Goal: Communication & Community: Answer question/provide support

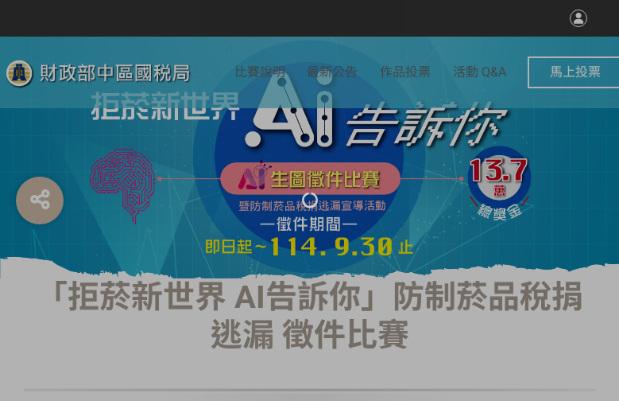
select select "vote"
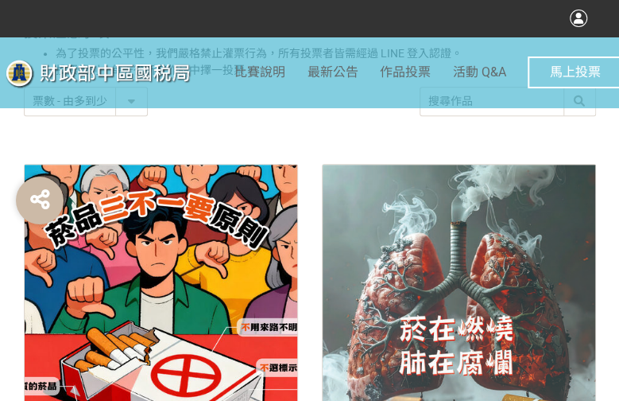
scroll to position [715, 0]
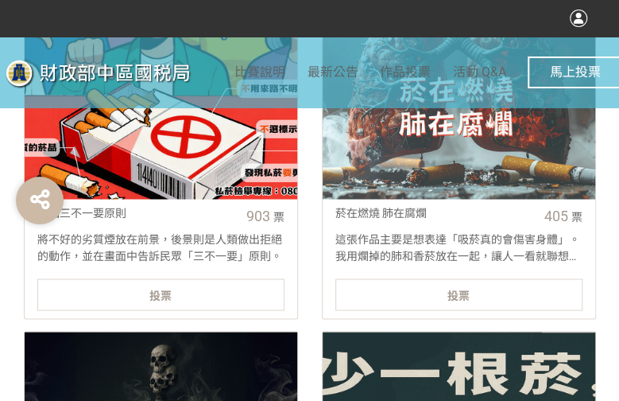
click at [156, 293] on span "投票" at bounding box center [160, 294] width 22 height 13
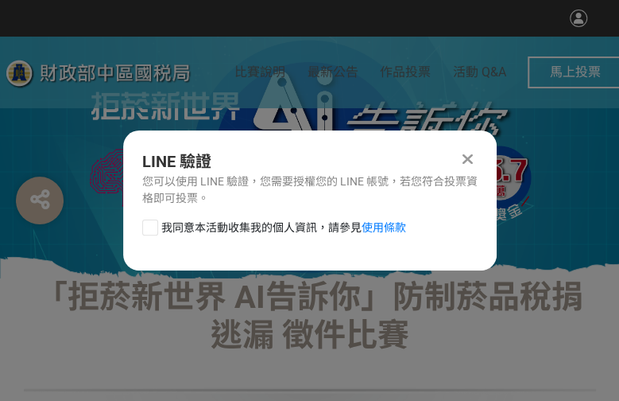
scroll to position [0, 0]
click at [153, 230] on div at bounding box center [150, 227] width 16 height 16
checkbox input "true"
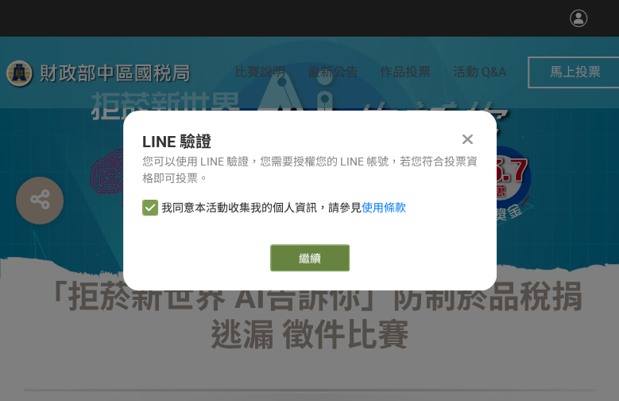
click at [298, 257] on link "繼續" at bounding box center [309, 257] width 79 height 27
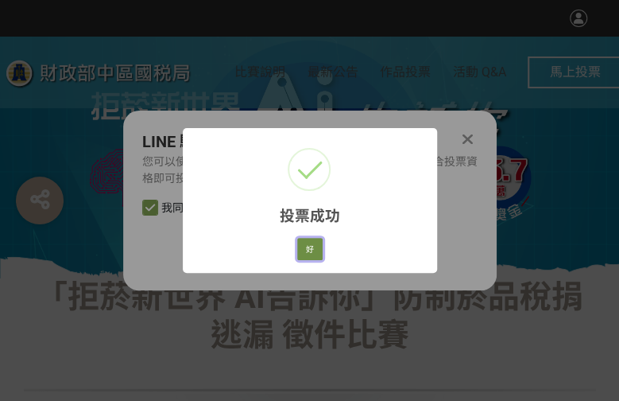
click at [312, 243] on button "好" at bounding box center [309, 249] width 25 height 22
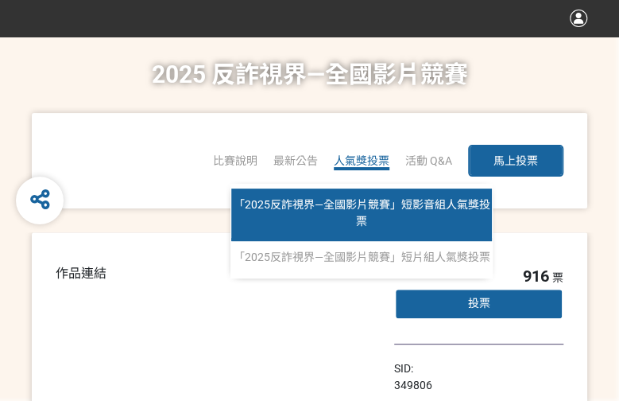
click at [357, 199] on span "「2025反詐視界—全國影片競賽」短影音組人氣獎投票" at bounding box center [362, 212] width 257 height 29
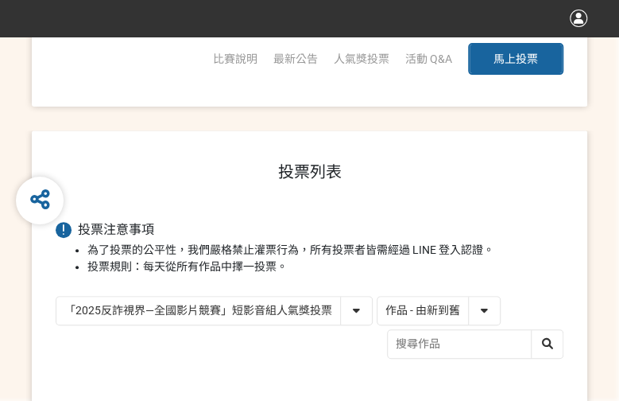
scroll to position [159, 0]
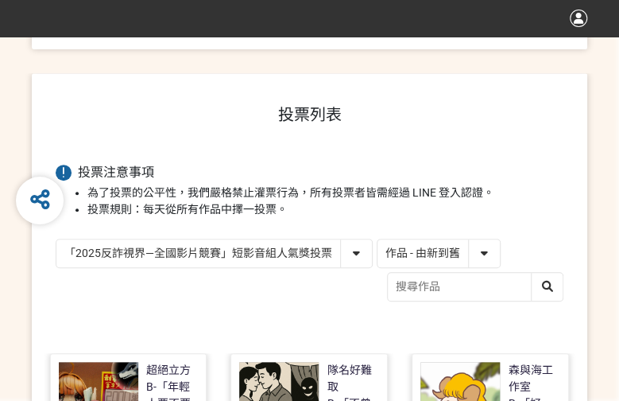
click at [474, 247] on select "作品 - 由新到舊 作品 - 由舊到新 票數 - 由多到少 票數 - 由少到多" at bounding box center [438, 253] width 122 height 28
select select "vote"
click at [377, 239] on select "作品 - 由新到舊 作品 - 由舊到新 票數 - 由多到少 票數 - 由少到多" at bounding box center [438, 253] width 122 height 28
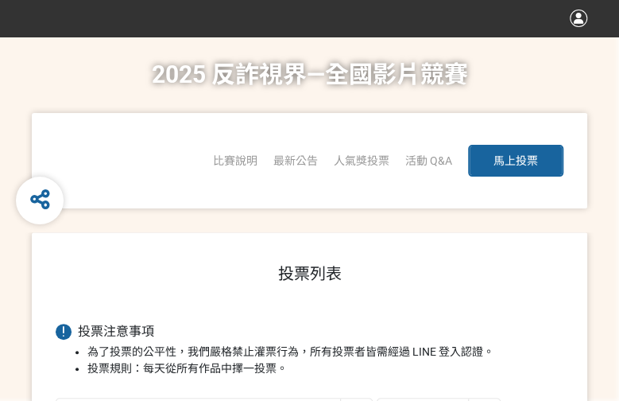
scroll to position [397, 0]
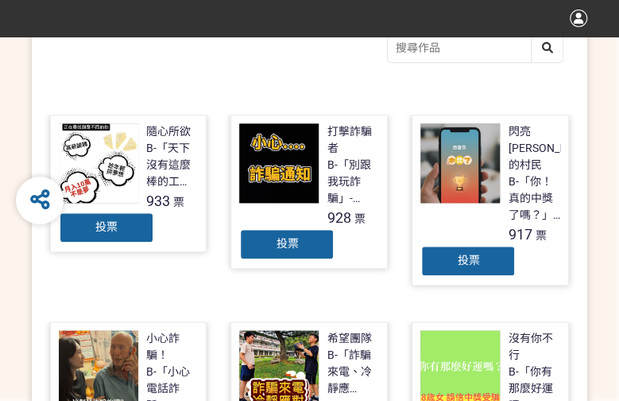
click at [310, 246] on div "投票" at bounding box center [286, 244] width 95 height 32
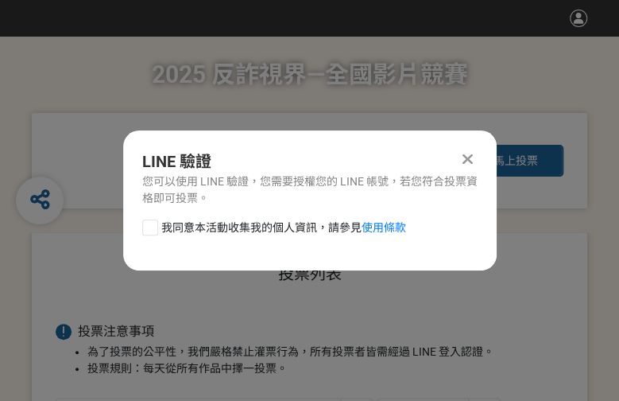
click at [158, 218] on div "LINE 驗證 您可以使用 LINE 驗證，您需要授權您的 LINE 帳號，若您符合投票資格即可投票。 我同意本活動收集我的個人資訊，請參見 使用條款" at bounding box center [310, 200] width 374 height 140
click at [153, 233] on div at bounding box center [150, 227] width 16 height 16
checkbox input "true"
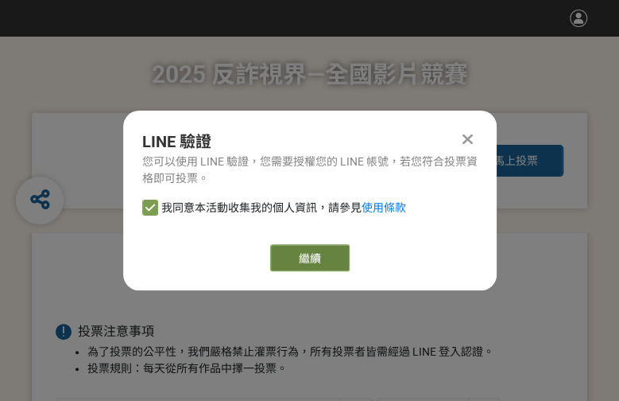
click at [324, 260] on button "繼續" at bounding box center [309, 257] width 79 height 27
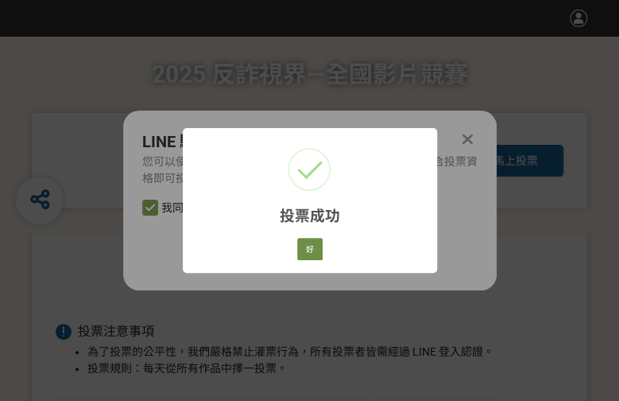
click at [323, 250] on div "好 Cancel" at bounding box center [309, 248] width 30 height 27
drag, startPoint x: 320, startPoint y: 250, endPoint x: 627, endPoint y: 247, distance: 306.8
click at [323, 249] on div "好 Cancel" at bounding box center [309, 248] width 30 height 27
click at [324, 252] on div "好 Cancel" at bounding box center [309, 248] width 30 height 27
click at [307, 252] on button "好" at bounding box center [309, 249] width 25 height 22
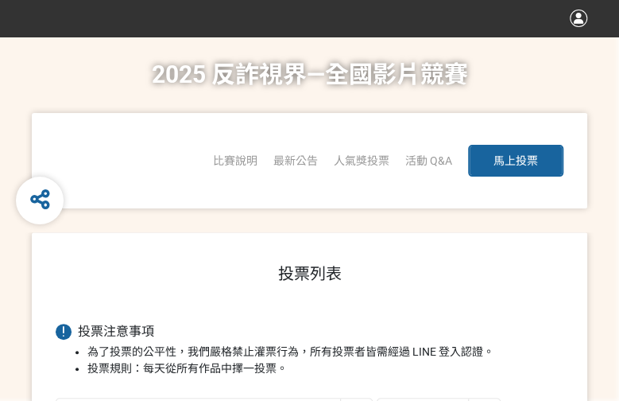
scroll to position [255, 0]
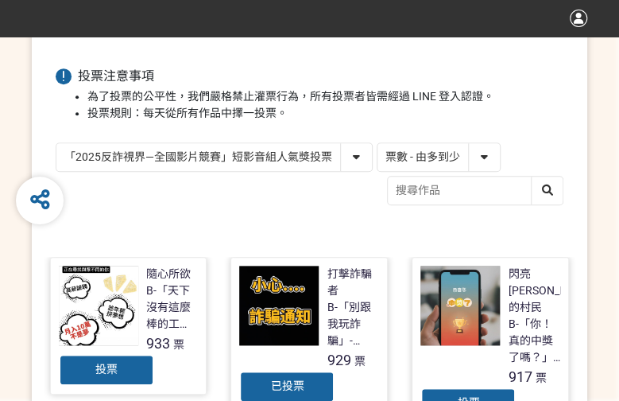
click at [281, 161] on select "「2025反詐視界—全國影片競賽」短影音組人氣獎投票 「2025反詐視界—全國影片競賽」短片組人氣獎投票" at bounding box center [213, 157] width 315 height 28
select select "13146"
click at [56, 143] on select "「2025反詐視界—全國影片競賽」短影音組人氣獎投票 「2025反詐視界—全國影片競賽」短片組人氣獎投票" at bounding box center [213, 157] width 315 height 28
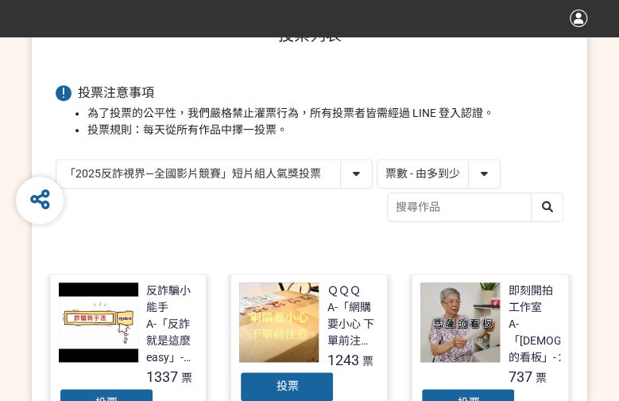
scroll to position [318, 0]
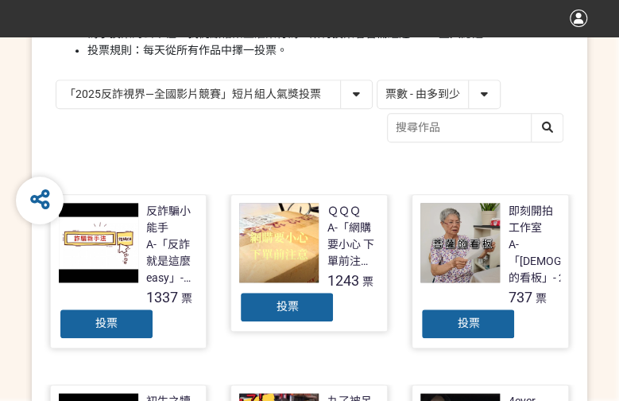
click at [286, 305] on span "投票" at bounding box center [287, 306] width 22 height 13
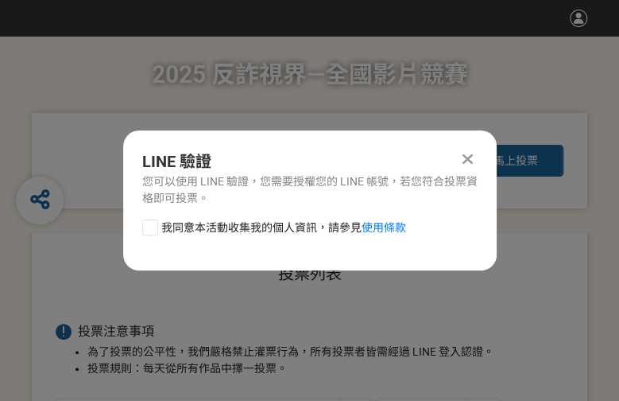
scroll to position [0, 0]
click at [150, 222] on div at bounding box center [150, 227] width 16 height 16
checkbox input "true"
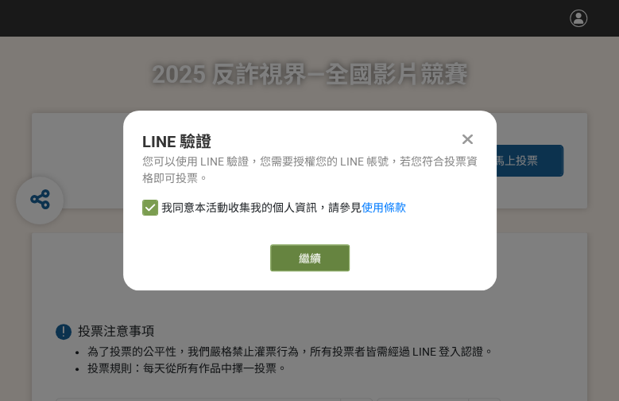
click at [294, 258] on button "繼續" at bounding box center [309, 257] width 79 height 27
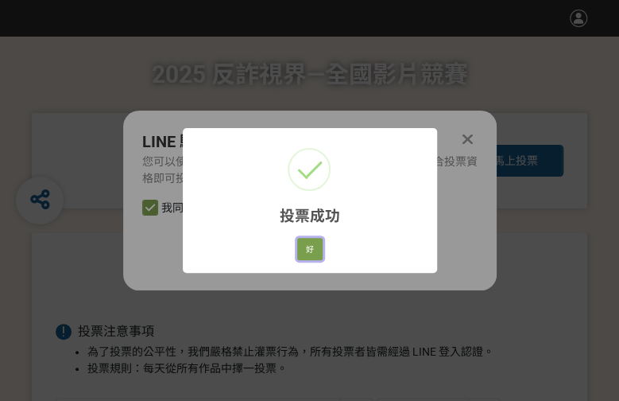
drag, startPoint x: 310, startPoint y: 254, endPoint x: 486, endPoint y: 268, distance: 176.1
click at [315, 253] on button "好" at bounding box center [309, 249] width 25 height 22
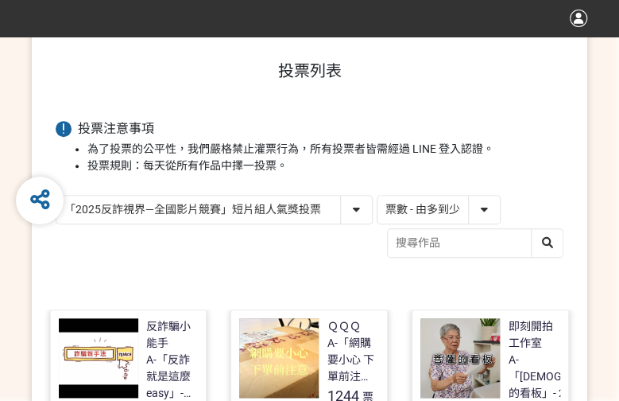
scroll to position [245, 0]
